Goal: Task Accomplishment & Management: Manage account settings

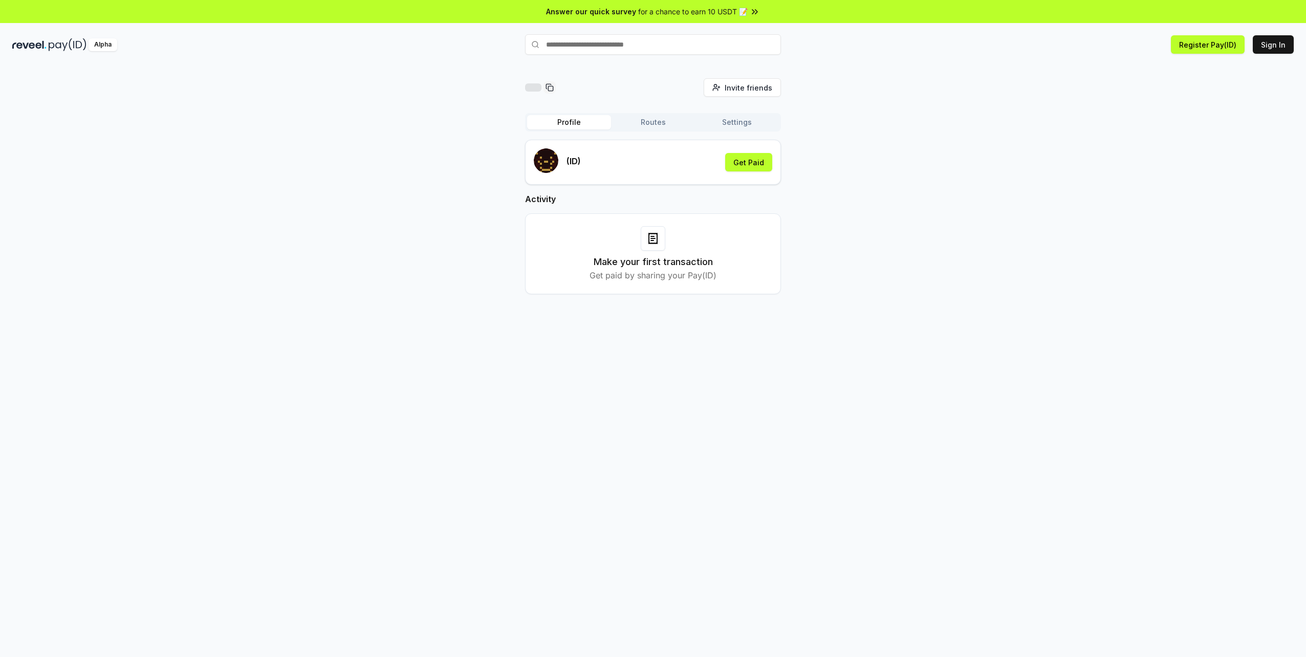
click at [648, 117] on button "Routes" at bounding box center [653, 122] width 84 height 14
click at [737, 123] on button "Settings" at bounding box center [737, 122] width 84 height 14
click at [574, 126] on button "Profile" at bounding box center [569, 122] width 84 height 14
click at [654, 240] on icon at bounding box center [653, 238] width 12 height 12
click at [1272, 45] on button "Sign In" at bounding box center [1273, 44] width 41 height 18
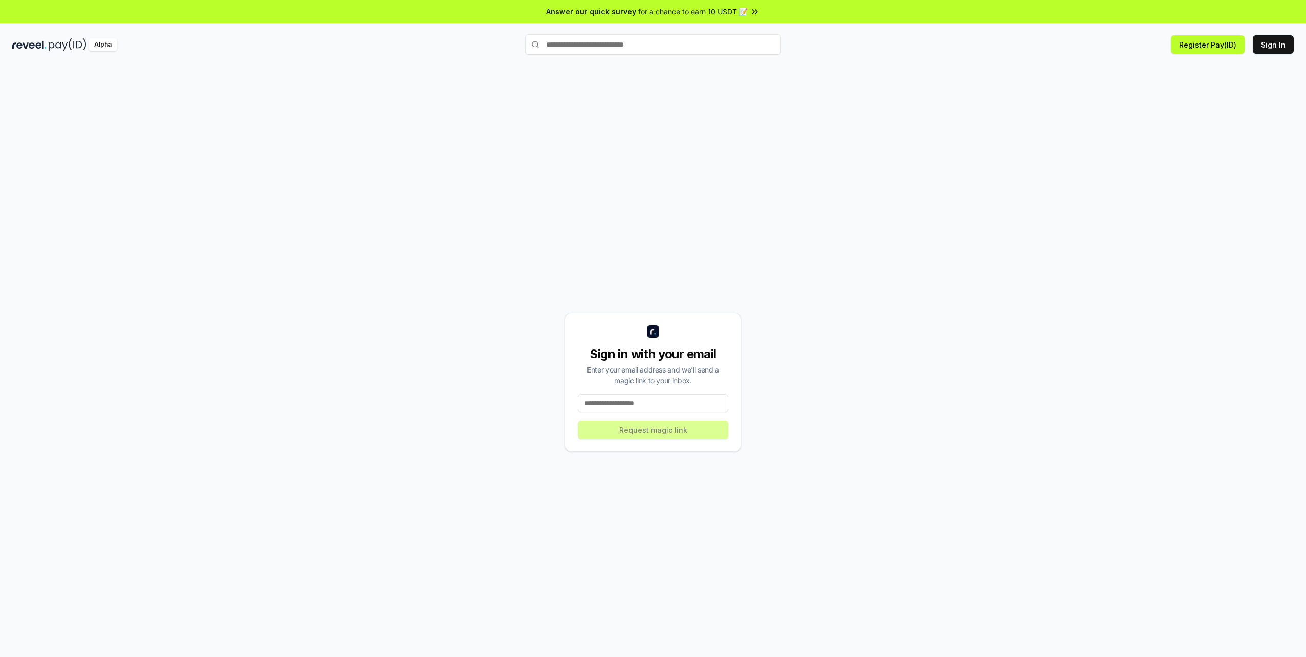
click at [658, 402] on input at bounding box center [653, 403] width 150 height 18
type input "**********"
click at [649, 434] on button "Request magic link" at bounding box center [653, 430] width 150 height 18
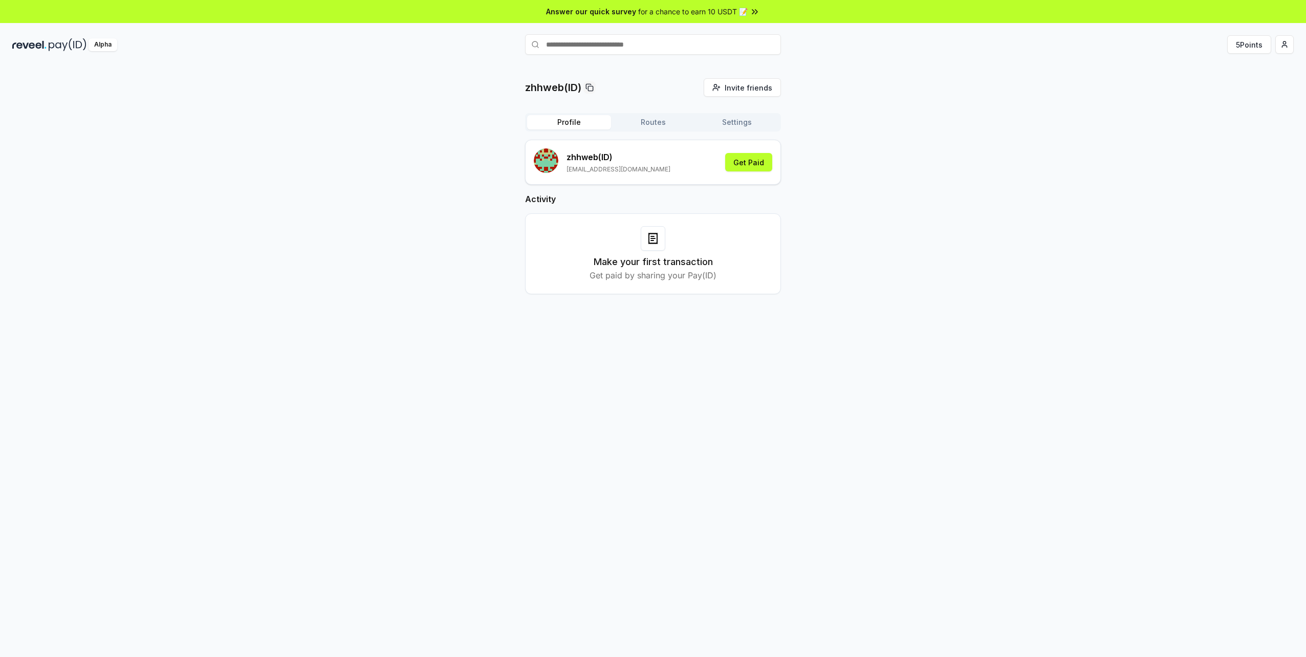
click at [658, 252] on div "Make your first transaction Get paid by sharing your Pay(ID)" at bounding box center [653, 253] width 230 height 55
click at [660, 251] on div "Make your first transaction Get paid by sharing your Pay(ID)" at bounding box center [653, 253] width 230 height 55
click at [650, 124] on button "Routes" at bounding box center [653, 122] width 84 height 14
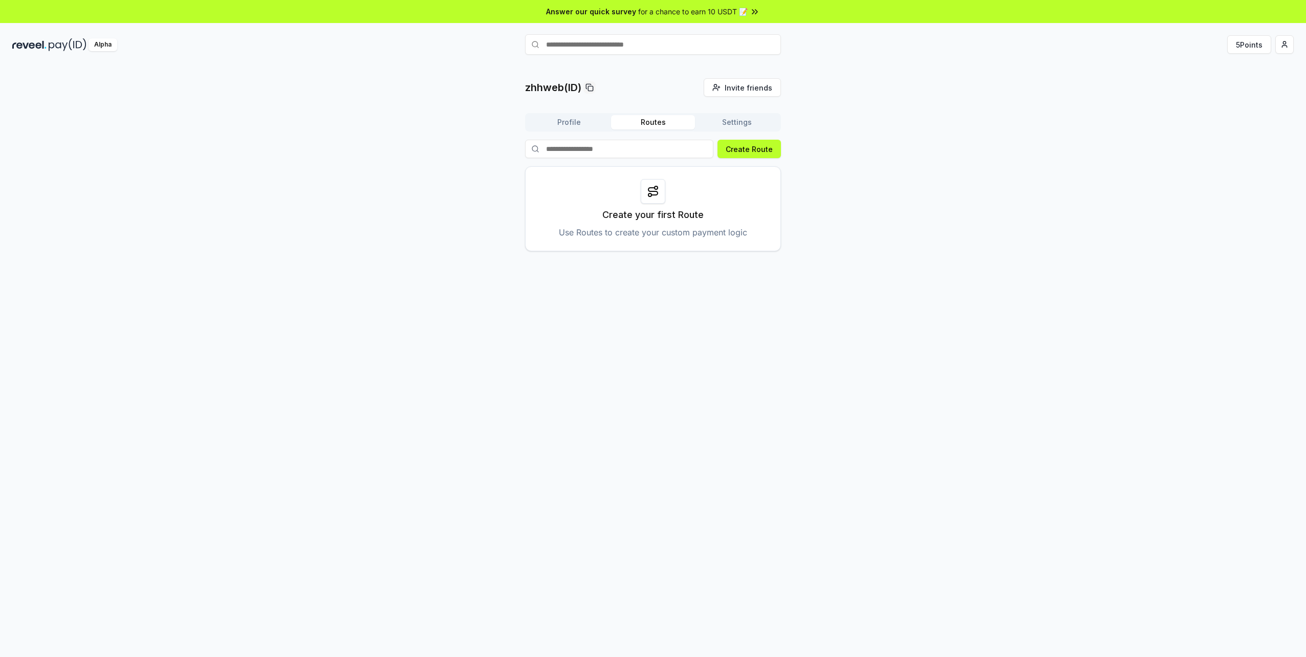
click at [731, 125] on button "Settings" at bounding box center [737, 122] width 84 height 14
click at [670, 123] on button "Routes" at bounding box center [653, 122] width 84 height 14
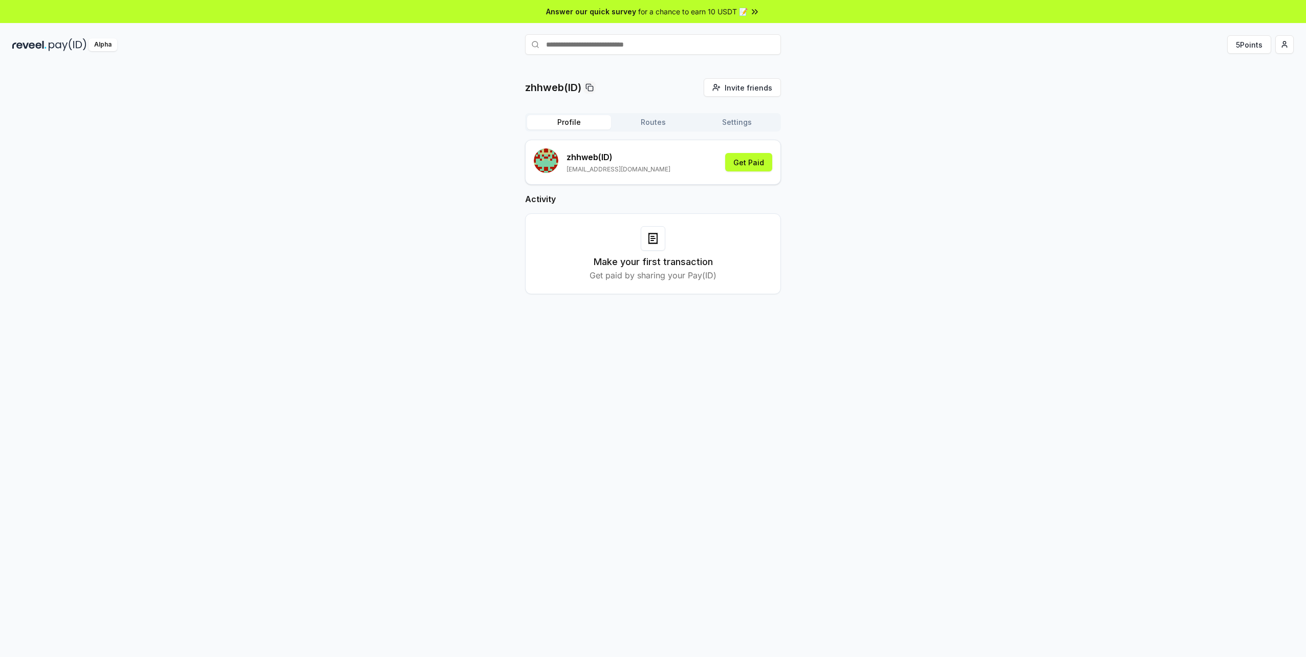
click at [574, 123] on button "Profile" at bounding box center [569, 122] width 84 height 14
click at [1247, 51] on button "5 Points" at bounding box center [1249, 44] width 44 height 18
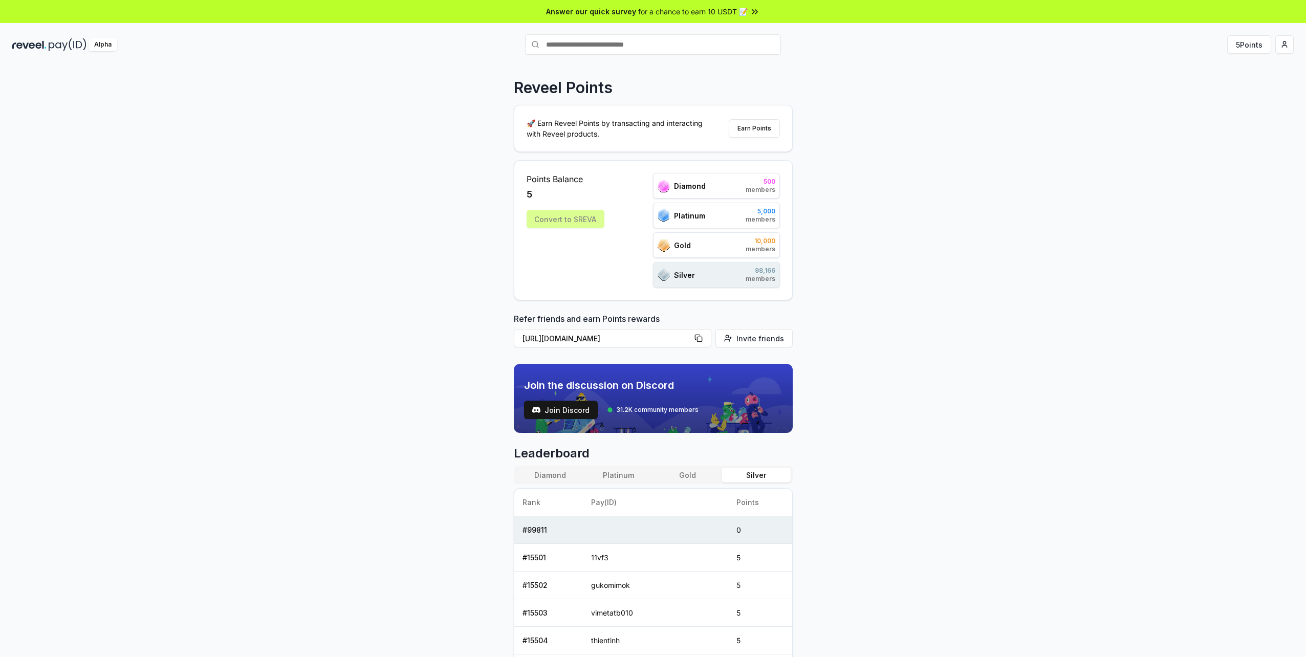
click at [567, 218] on div "Convert to $REVA" at bounding box center [566, 219] width 78 height 18
click at [564, 191] on div "5" at bounding box center [566, 194] width 78 height 14
click at [1282, 44] on html "Answer our quick survey for a chance to earn 10 USDT 📝 Alpha 5 Points Reveel Po…" at bounding box center [653, 328] width 1306 height 657
click at [1239, 107] on div "Connect Wallet" at bounding box center [1237, 105] width 114 height 17
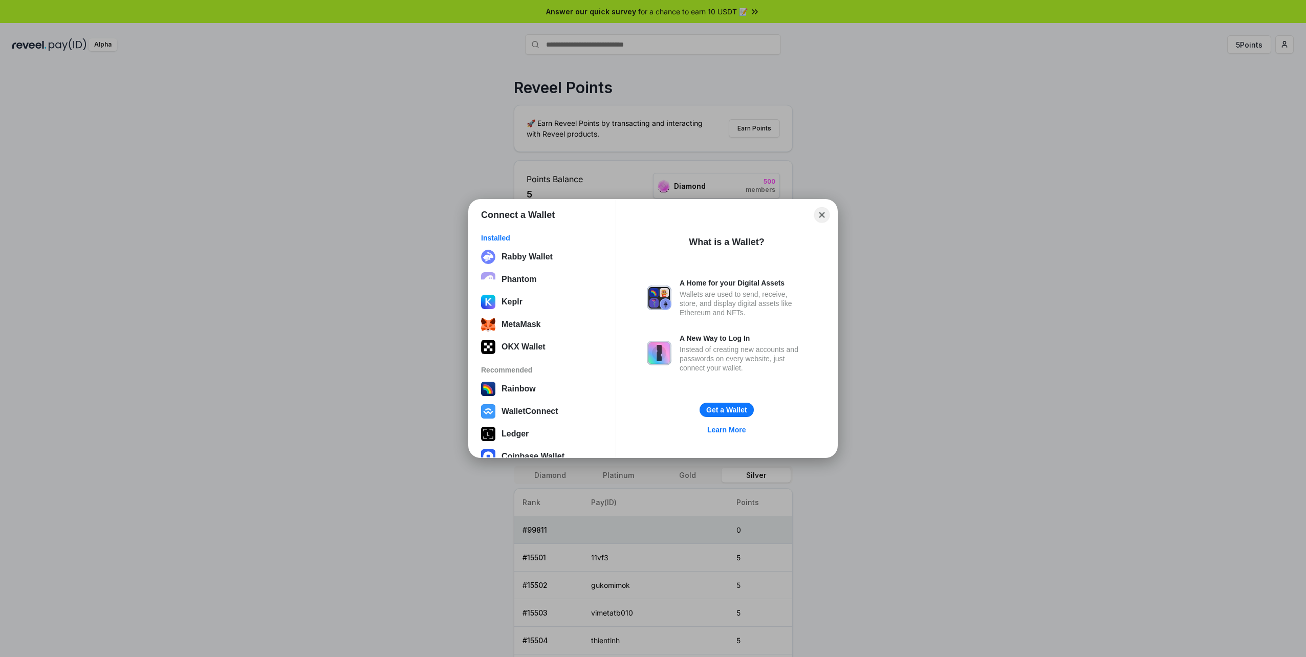
click at [818, 217] on button "Close" at bounding box center [822, 215] width 16 height 16
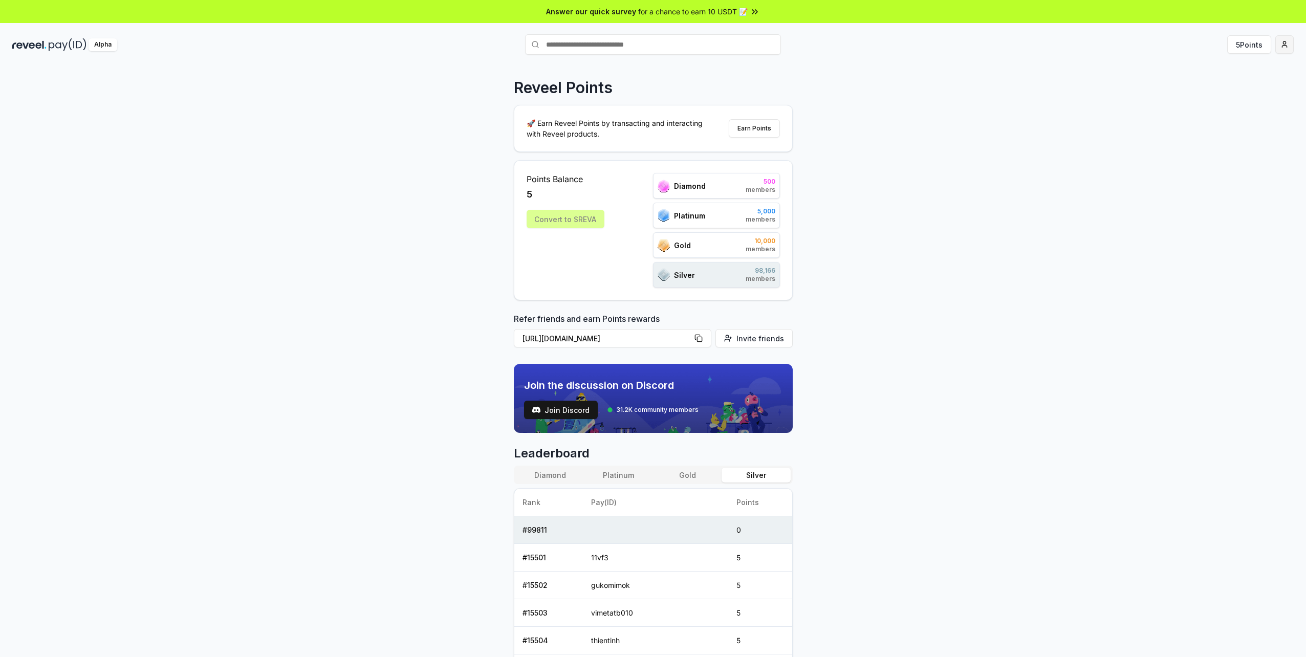
click at [1289, 43] on html "Answer our quick survey for a chance to earn 10 USDT 📝 Alpha 5 Points Reveel Po…" at bounding box center [653, 328] width 1306 height 657
click at [1223, 87] on div "View Profile" at bounding box center [1237, 88] width 114 height 17
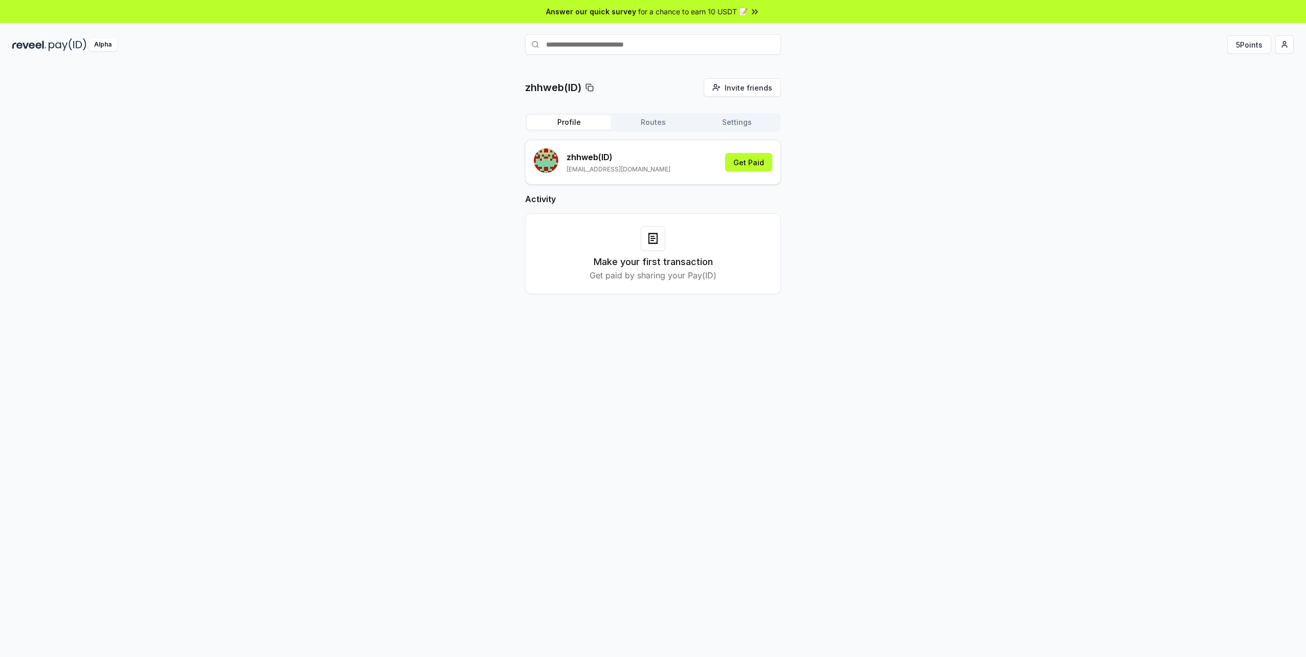
click at [583, 123] on button "Profile" at bounding box center [569, 122] width 84 height 14
click at [675, 123] on button "Routes" at bounding box center [653, 122] width 84 height 14
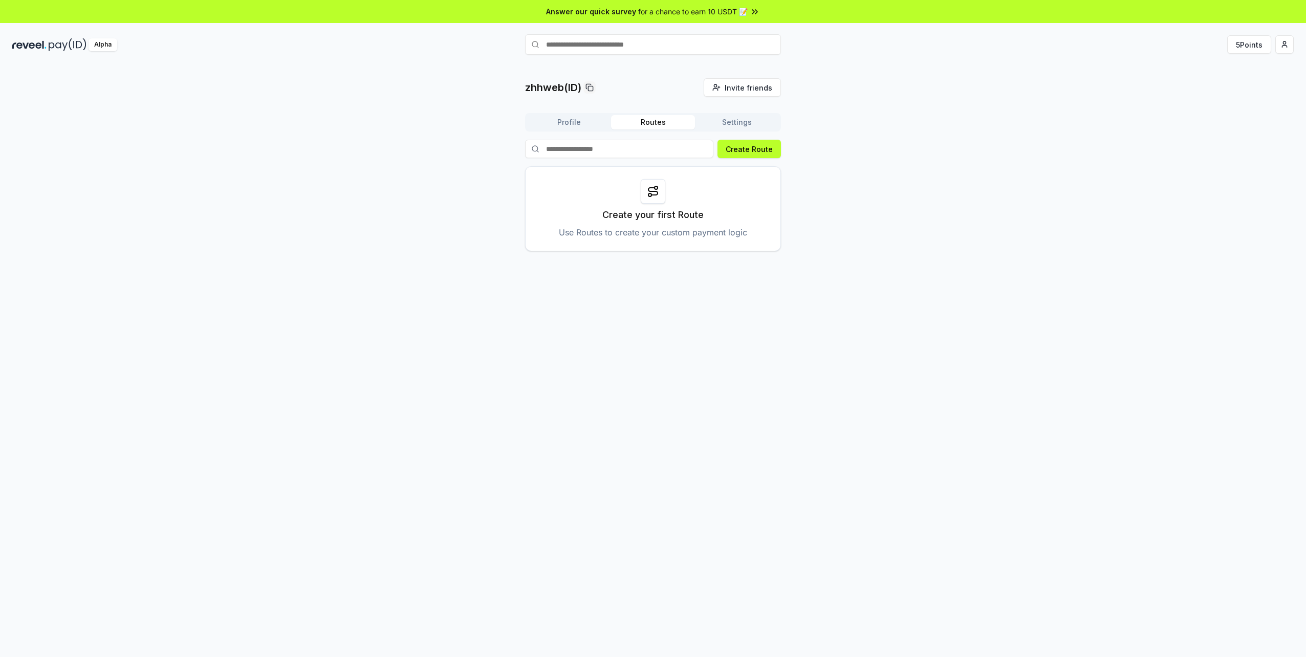
click at [1302, 55] on div "Alpha 5 Points" at bounding box center [653, 44] width 1306 height 27
click at [1292, 50] on html "Answer our quick survey for a chance to earn 10 USDT 📝 Alpha 5 Points zhhweb(ID…" at bounding box center [653, 328] width 1306 height 657
